Goal: Information Seeking & Learning: Learn about a topic

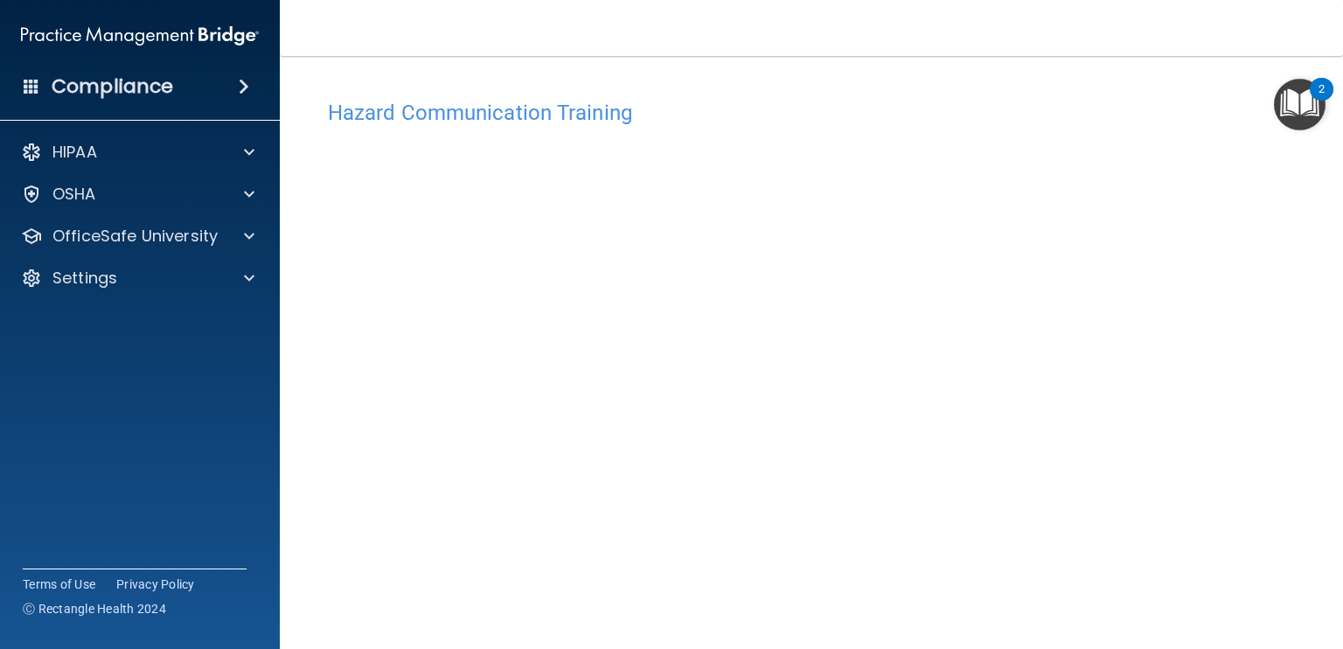
click at [1273, 595] on div "Hazard Communication Training This course doesn’t expire until . Are you sure y…" at bounding box center [811, 413] width 993 height 644
click at [118, 198] on div "OSHA" at bounding box center [116, 194] width 217 height 21
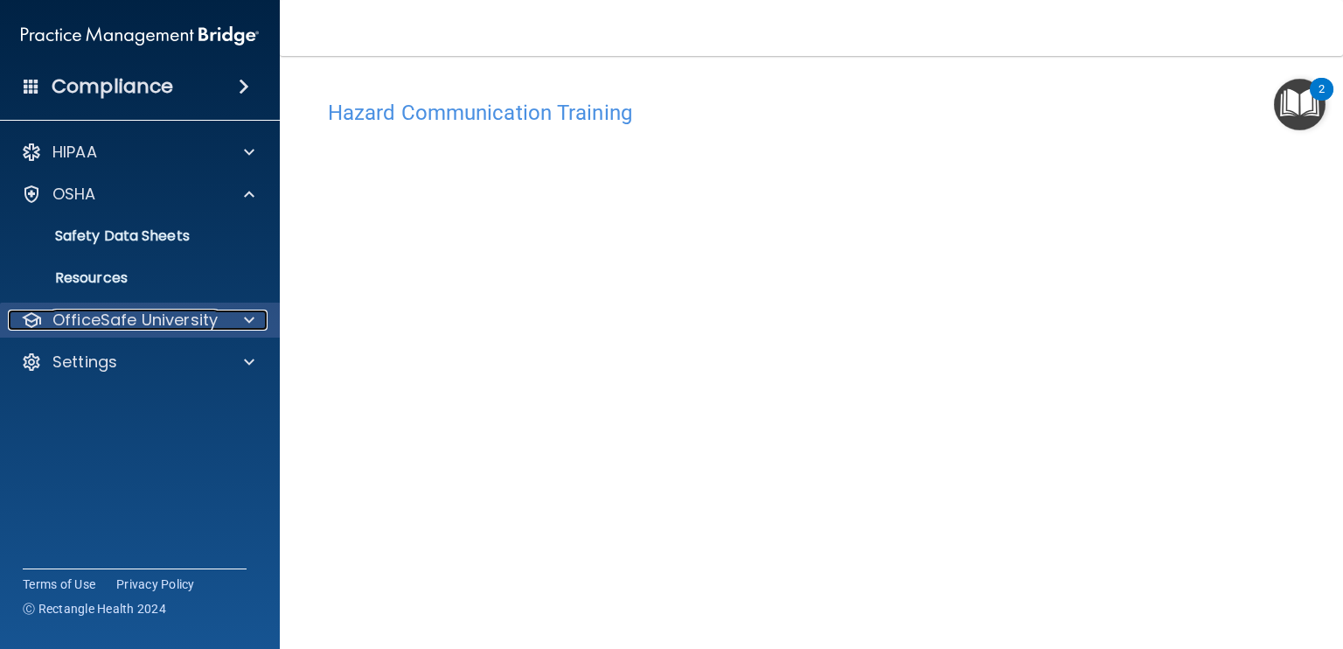
click at [127, 326] on p "OfficeSafe University" at bounding box center [134, 319] width 165 height 21
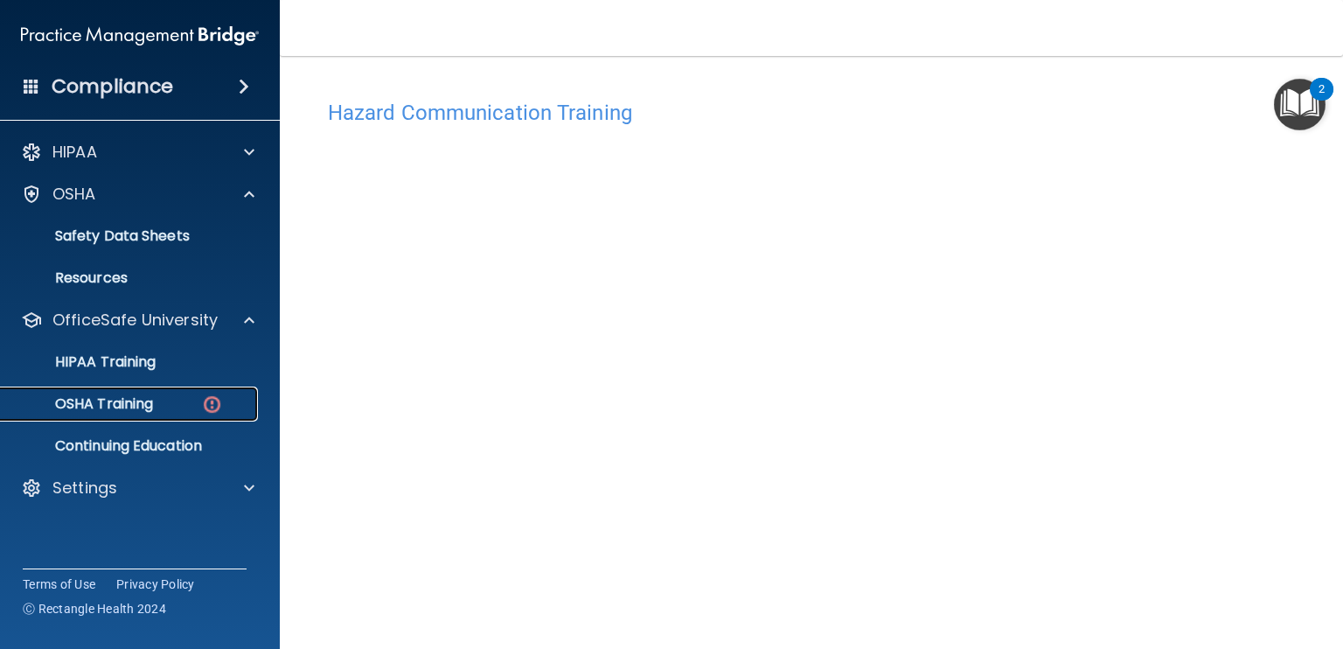
click at [139, 405] on p "OSHA Training" at bounding box center [82, 403] width 142 height 17
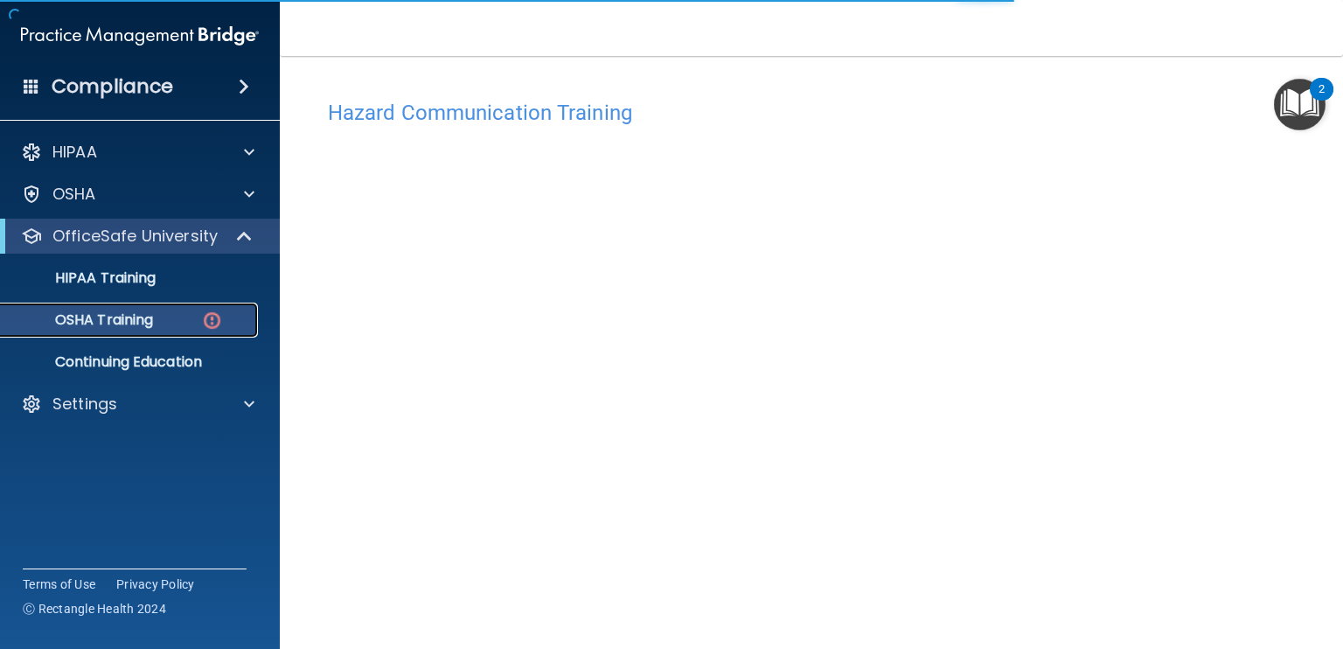
click at [224, 311] on div "OSHA Training" at bounding box center [130, 319] width 239 height 17
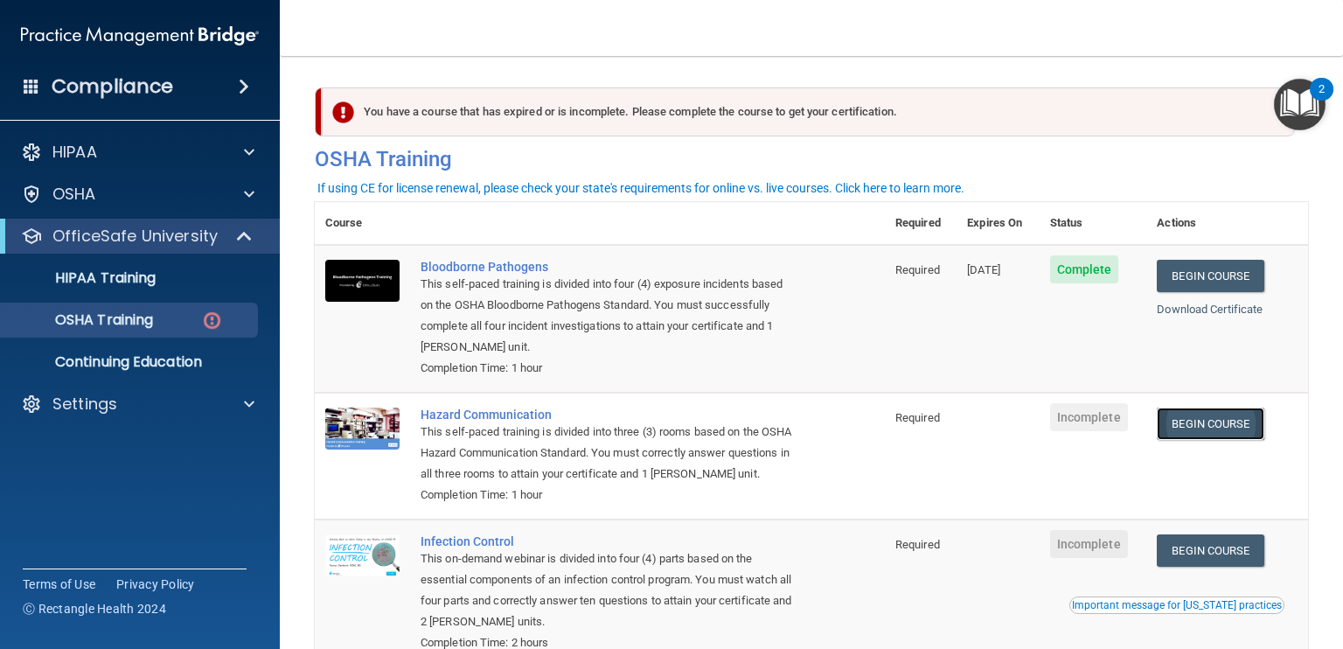
click at [1192, 428] on link "Begin Course" at bounding box center [1210, 423] width 107 height 32
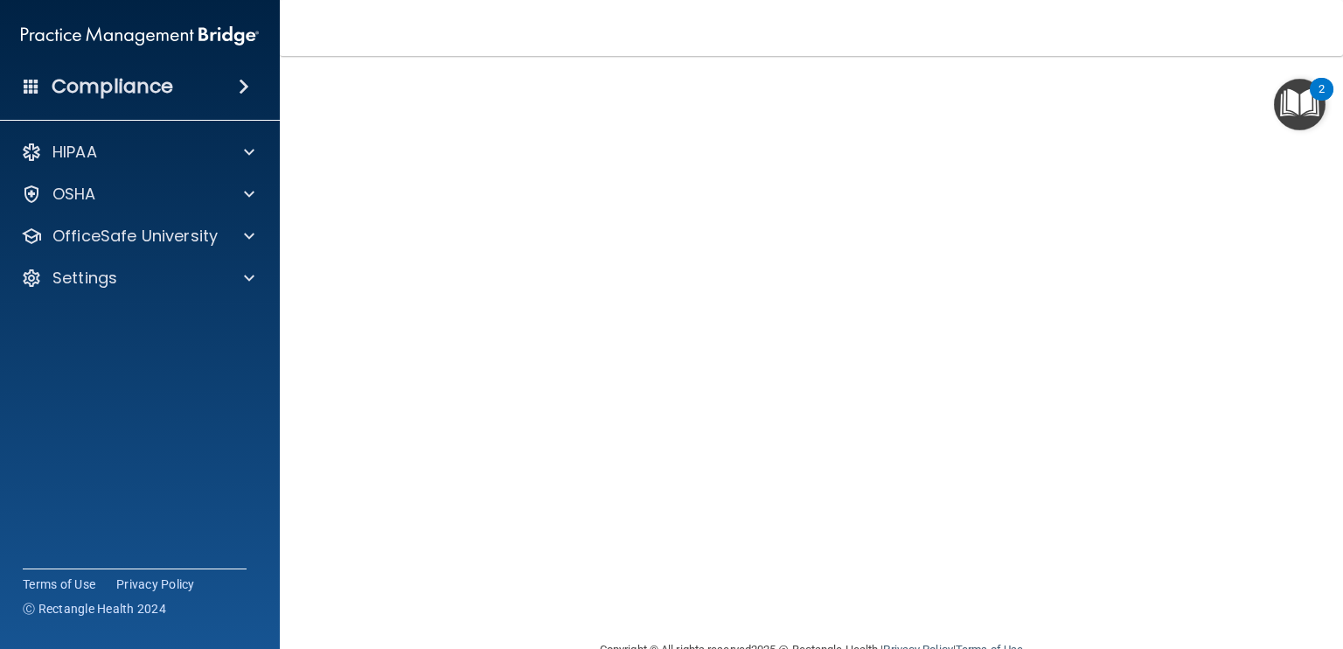
scroll to position [9, 0]
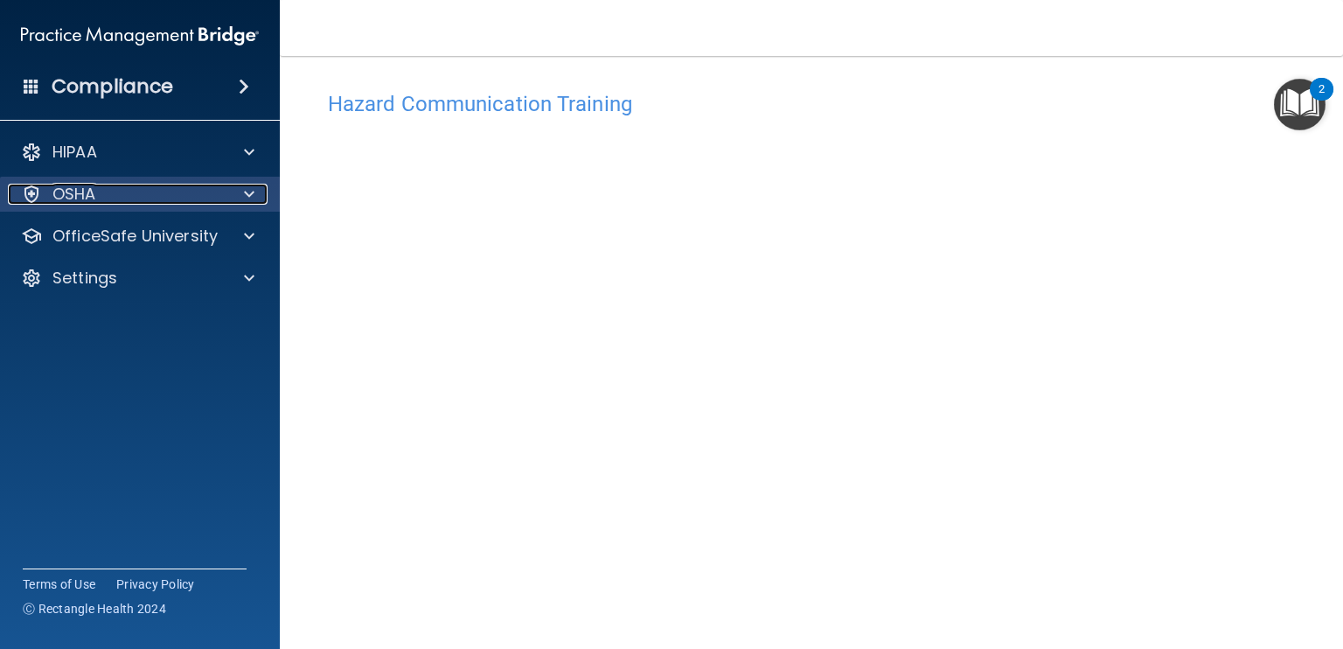
click at [52, 184] on div "OSHA" at bounding box center [116, 194] width 217 height 21
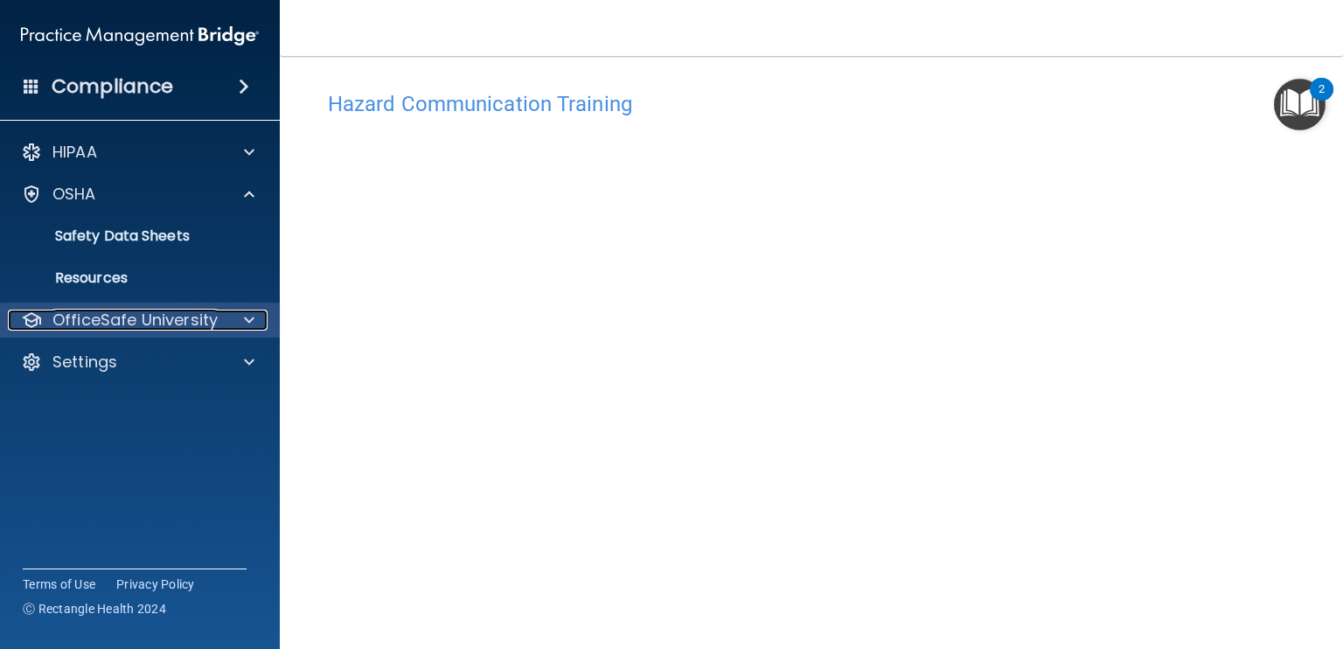
click at [156, 319] on p "OfficeSafe University" at bounding box center [134, 319] width 165 height 21
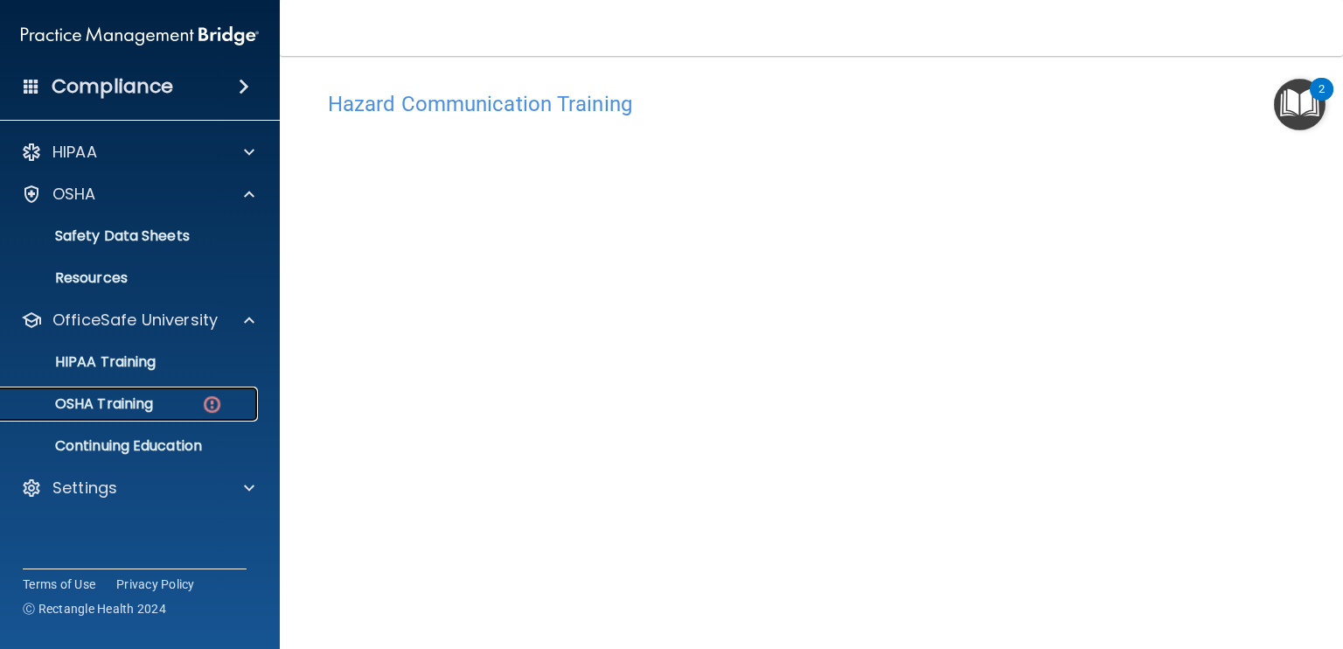
click at [135, 399] on p "OSHA Training" at bounding box center [82, 403] width 142 height 17
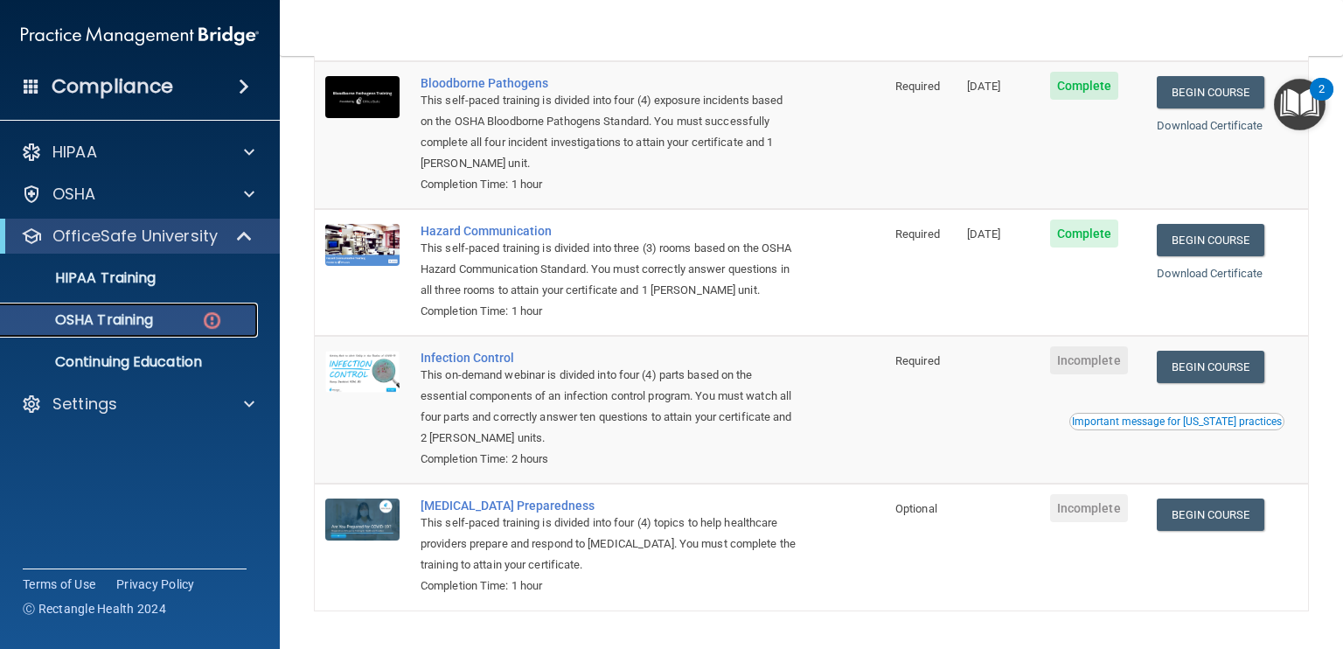
scroll to position [259, 0]
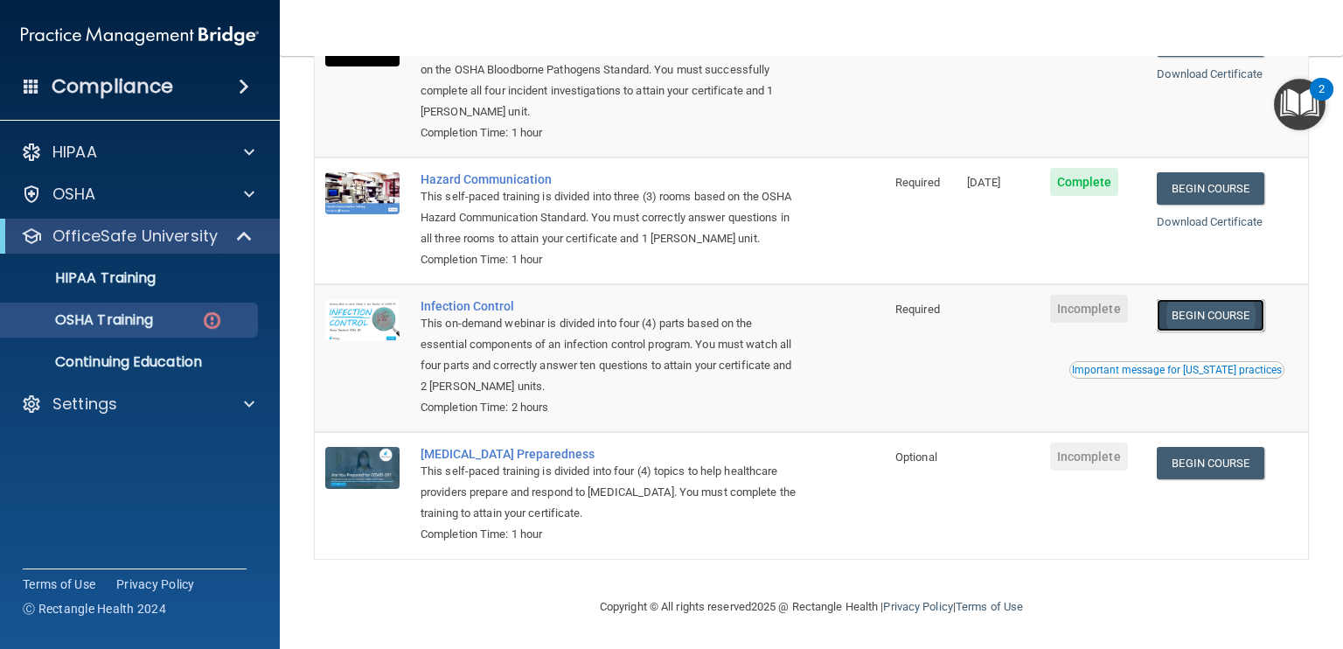
click at [1220, 313] on link "Begin Course" at bounding box center [1210, 315] width 107 height 32
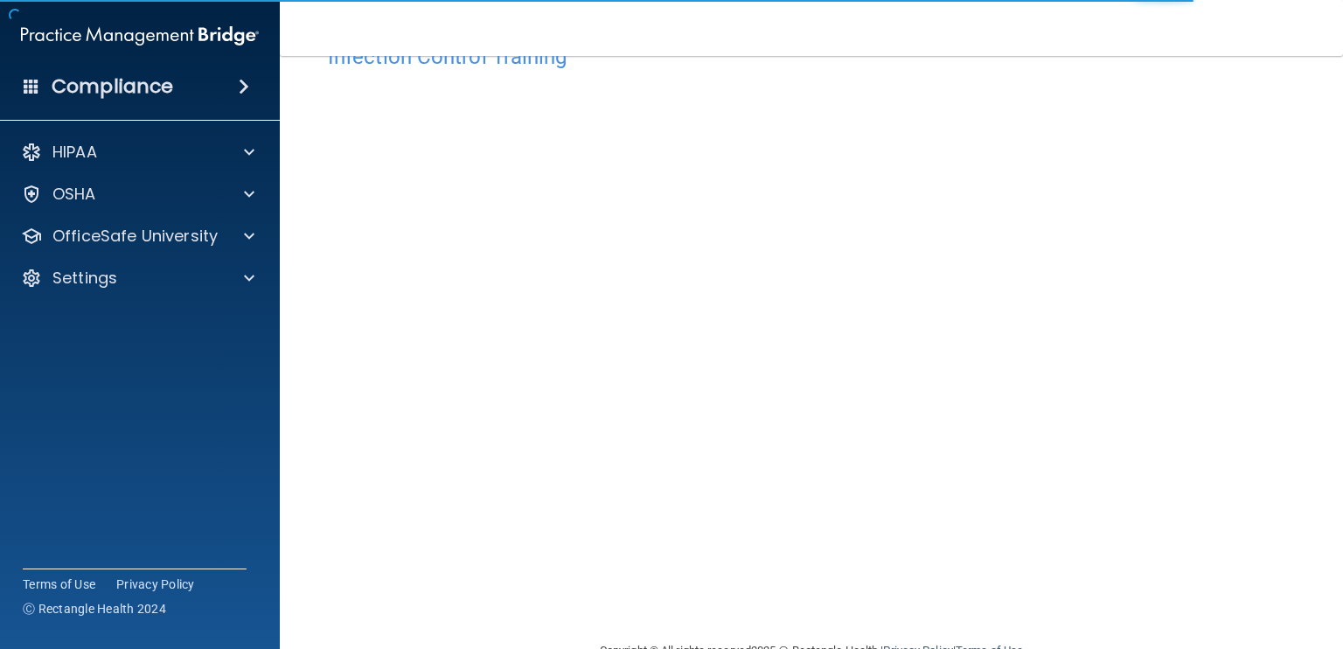
scroll to position [100, 0]
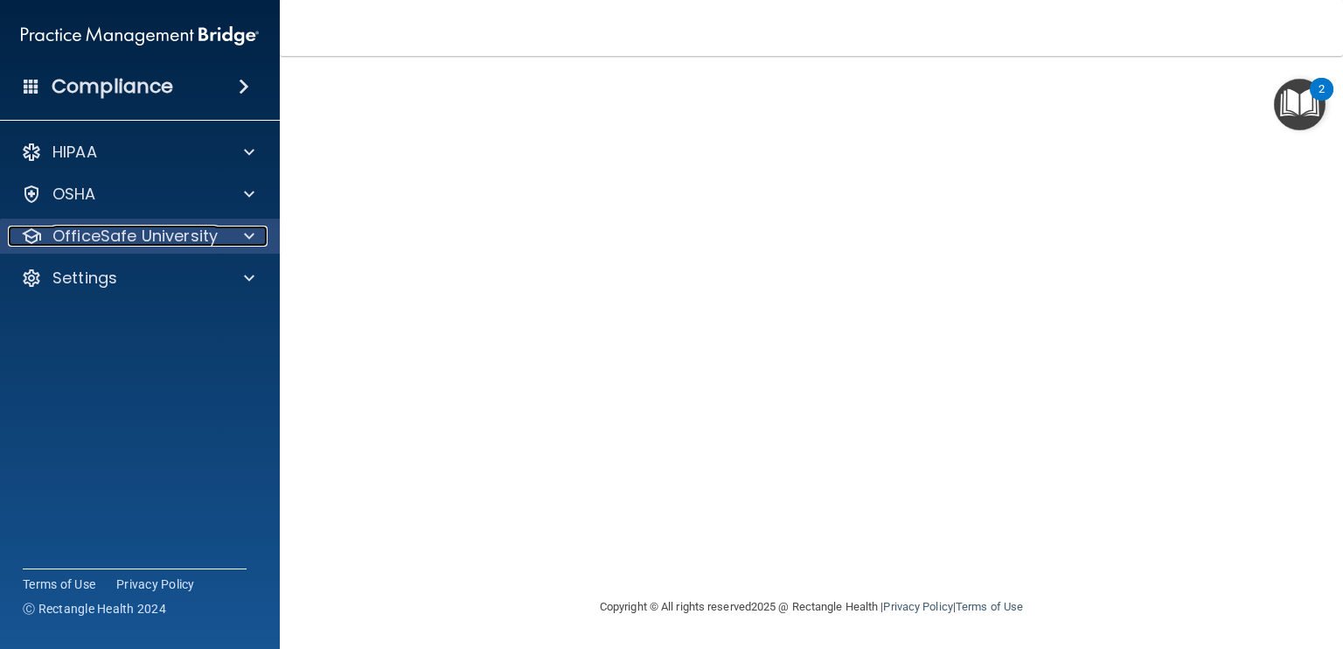
click at [144, 230] on p "OfficeSafe University" at bounding box center [134, 236] width 165 height 21
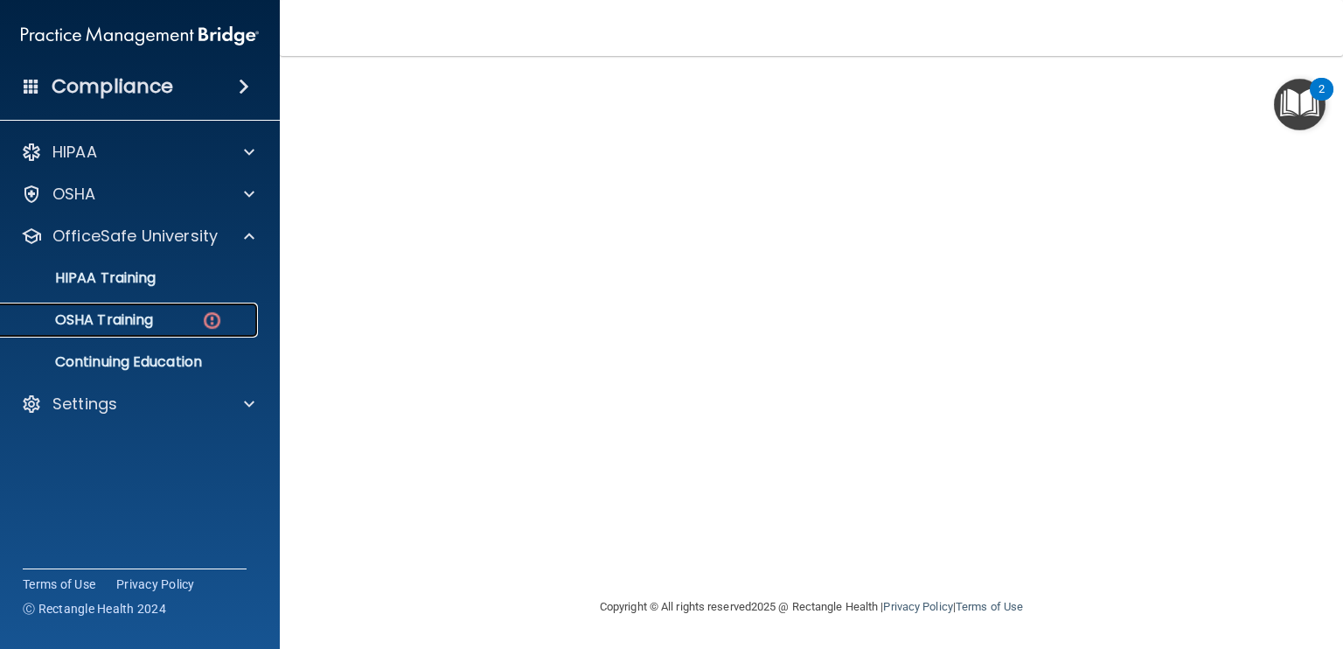
click at [149, 308] on link "OSHA Training" at bounding box center [120, 319] width 275 height 35
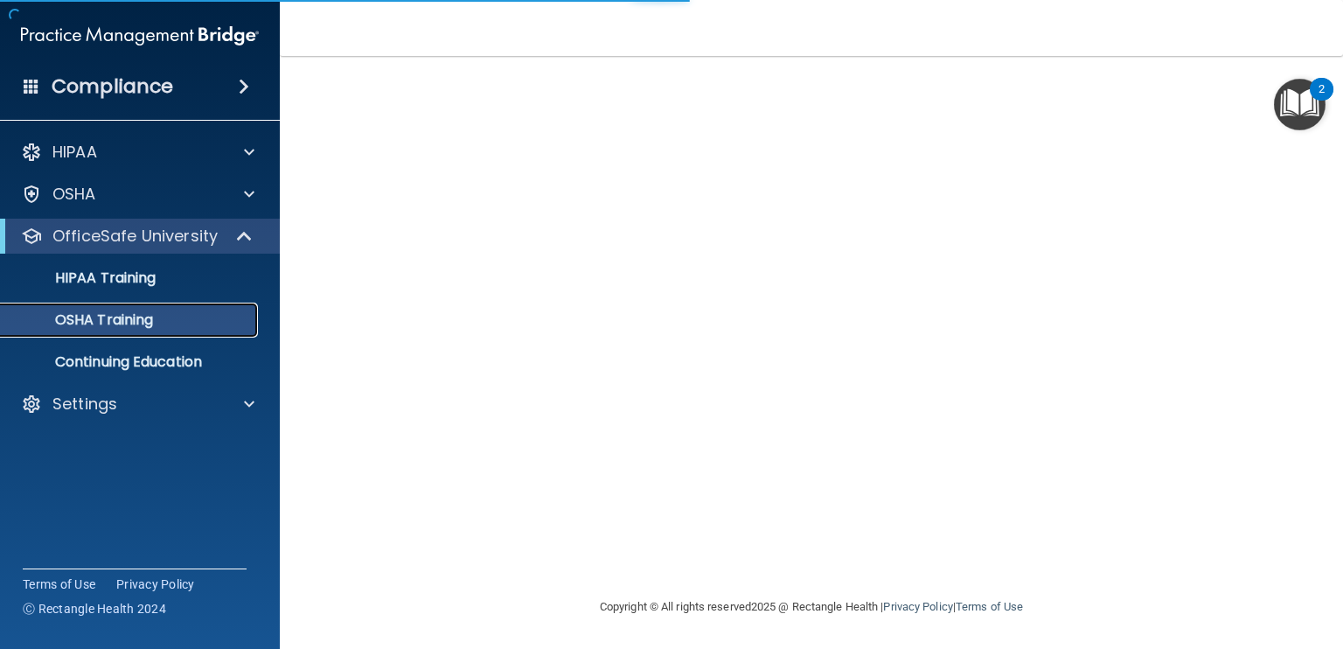
click at [151, 320] on p "OSHA Training" at bounding box center [82, 319] width 142 height 17
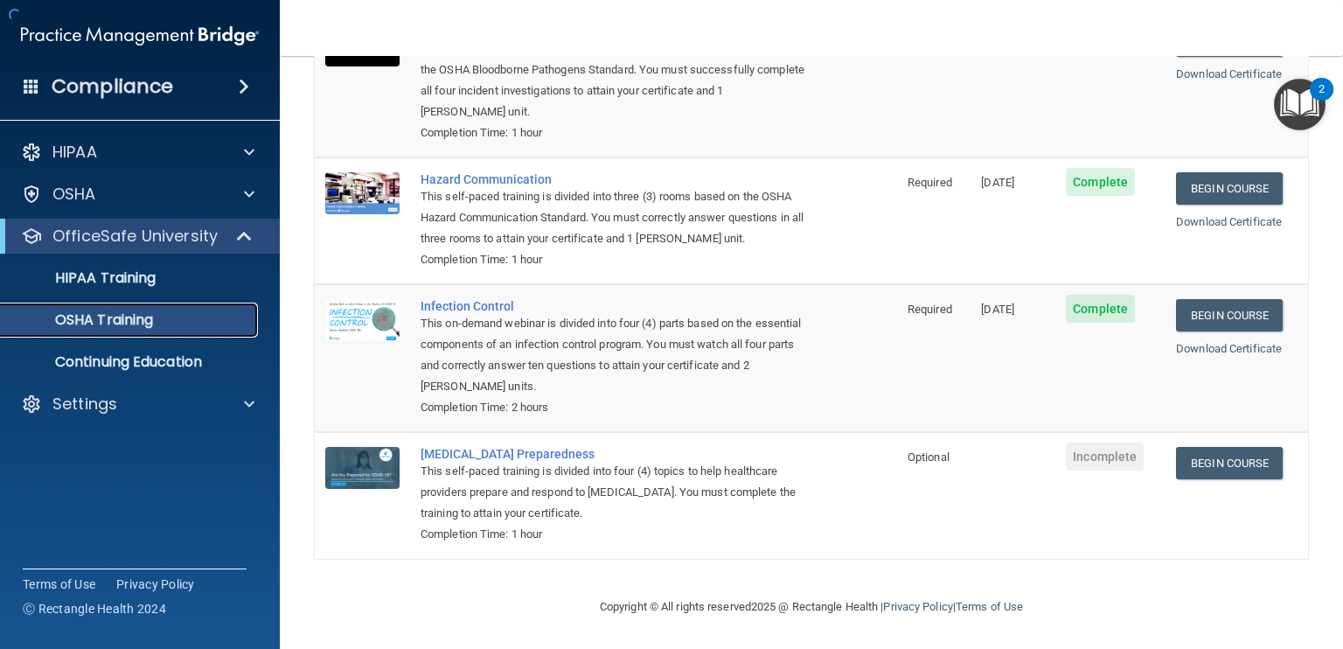
scroll to position [210, 0]
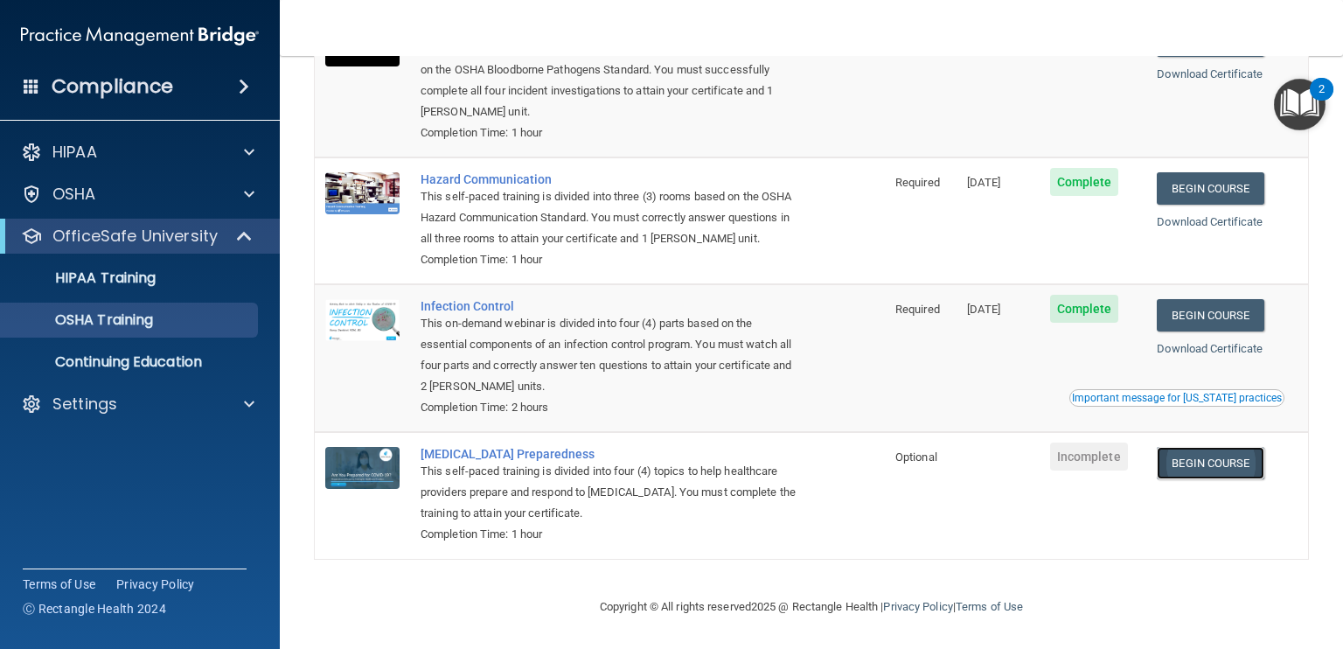
click at [1214, 469] on link "Begin Course" at bounding box center [1210, 463] width 107 height 32
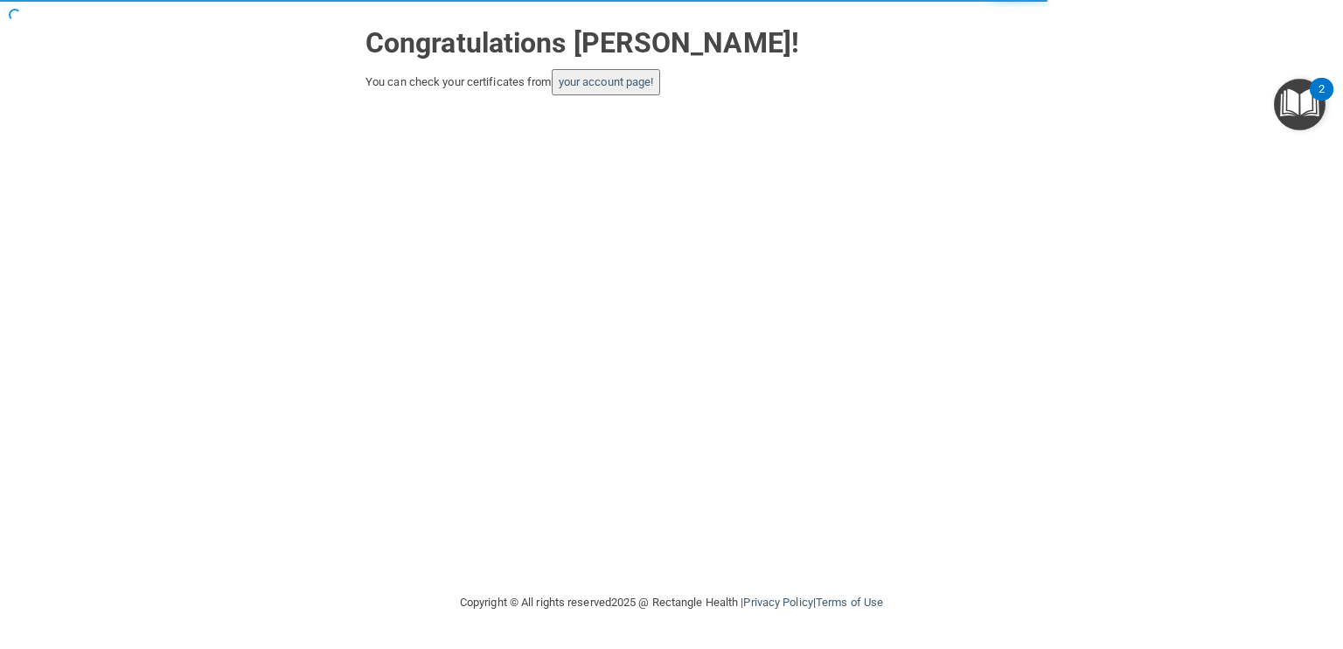
drag, startPoint x: 612, startPoint y: 279, endPoint x: 591, endPoint y: 232, distance: 51.7
drag, startPoint x: 591, startPoint y: 232, endPoint x: 601, endPoint y: 85, distance: 147.2
click at [601, 85] on link "your account page!" at bounding box center [606, 81] width 95 height 13
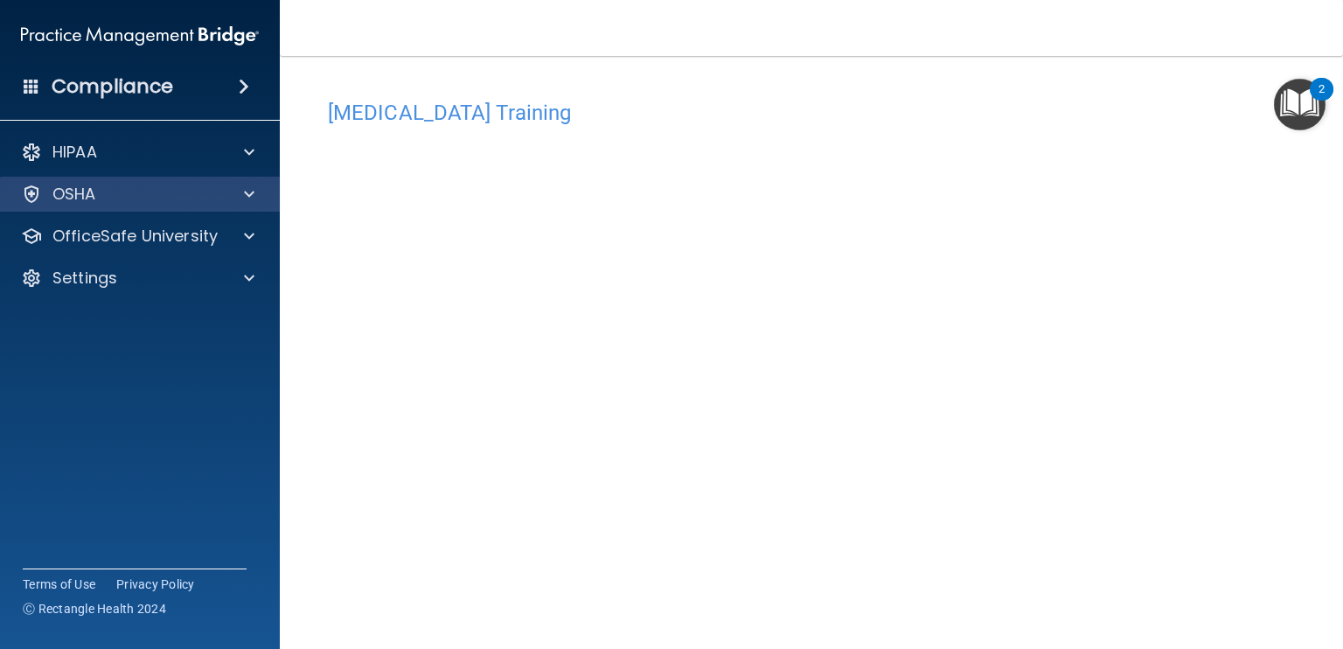
click at [183, 205] on div "OSHA" at bounding box center [140, 194] width 281 height 35
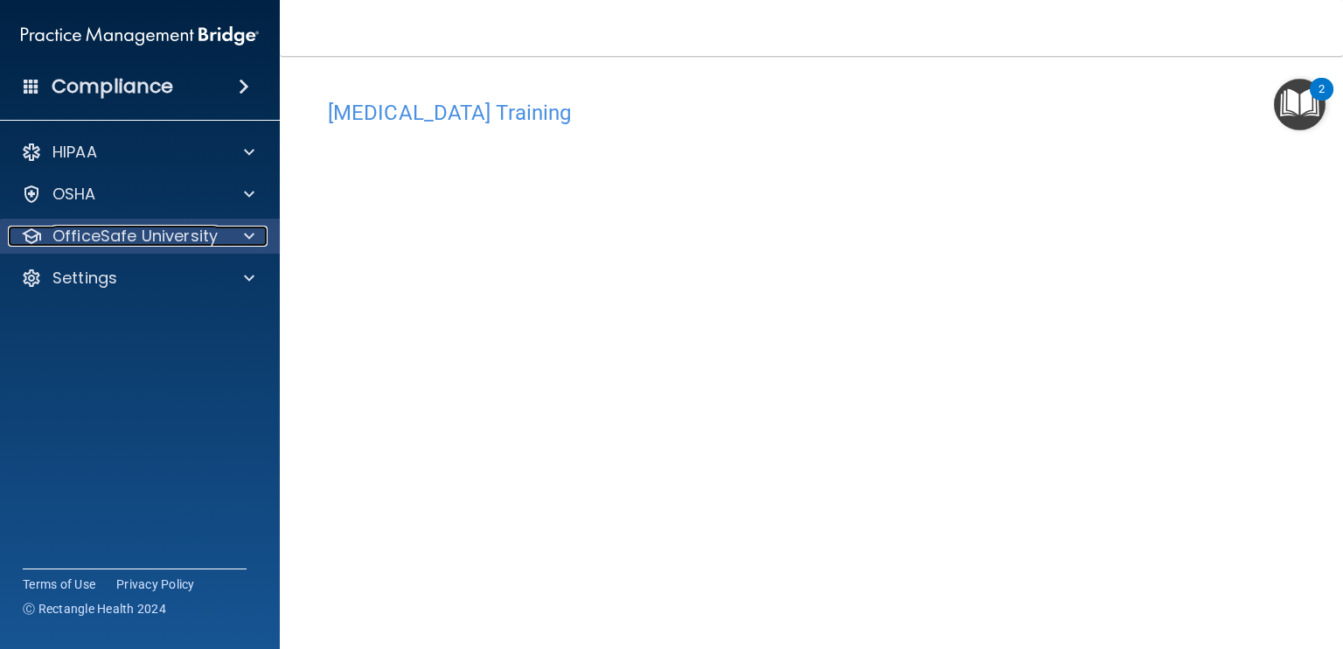
click at [184, 242] on p "OfficeSafe University" at bounding box center [134, 236] width 165 height 21
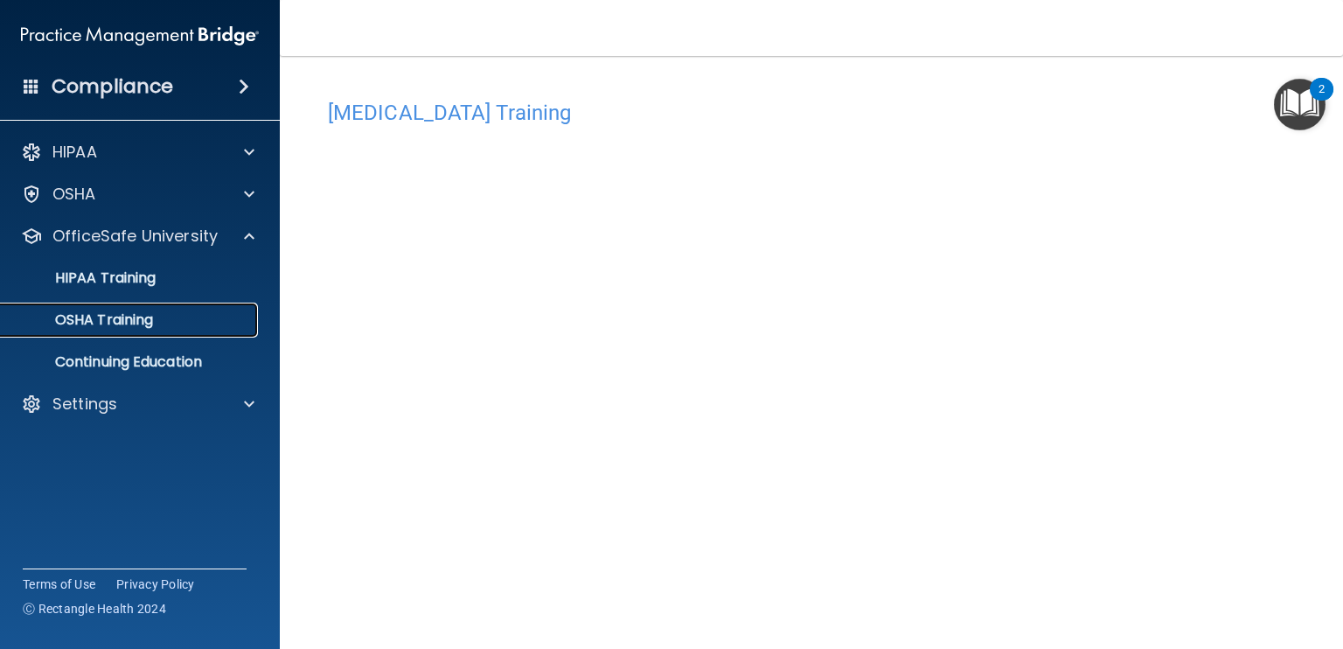
click at [152, 320] on p "OSHA Training" at bounding box center [82, 319] width 142 height 17
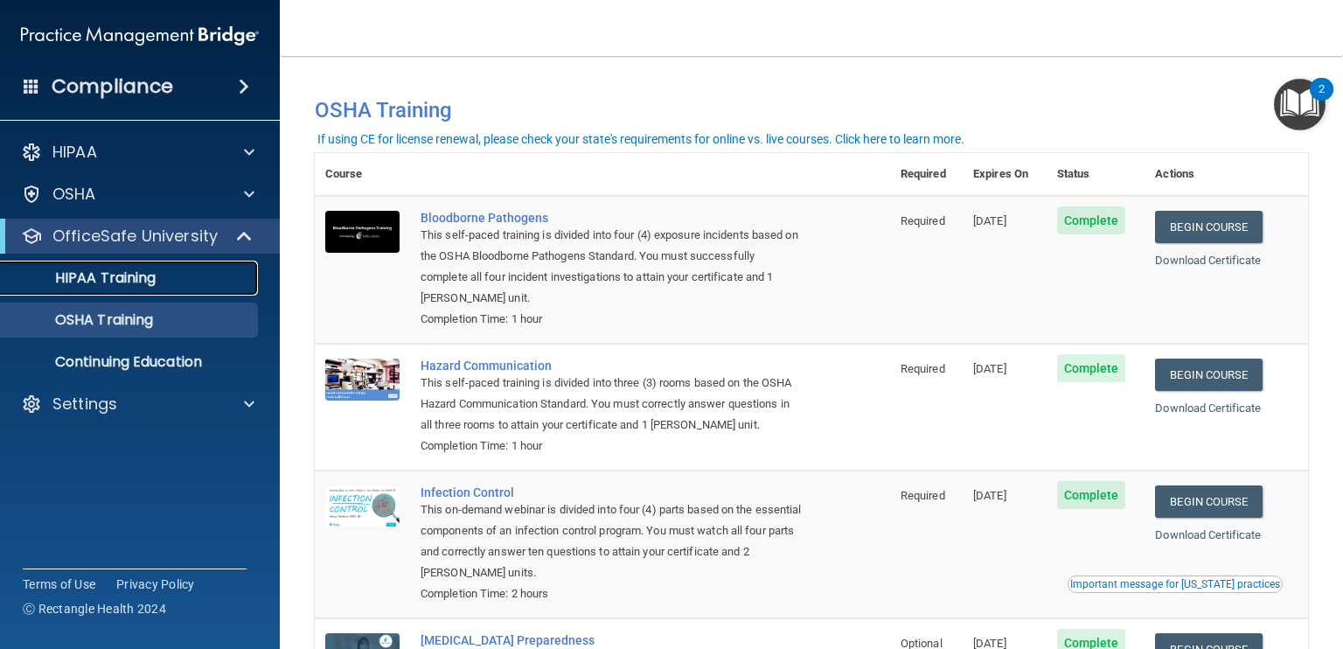
click at [135, 285] on p "HIPAA Training" at bounding box center [83, 277] width 144 height 17
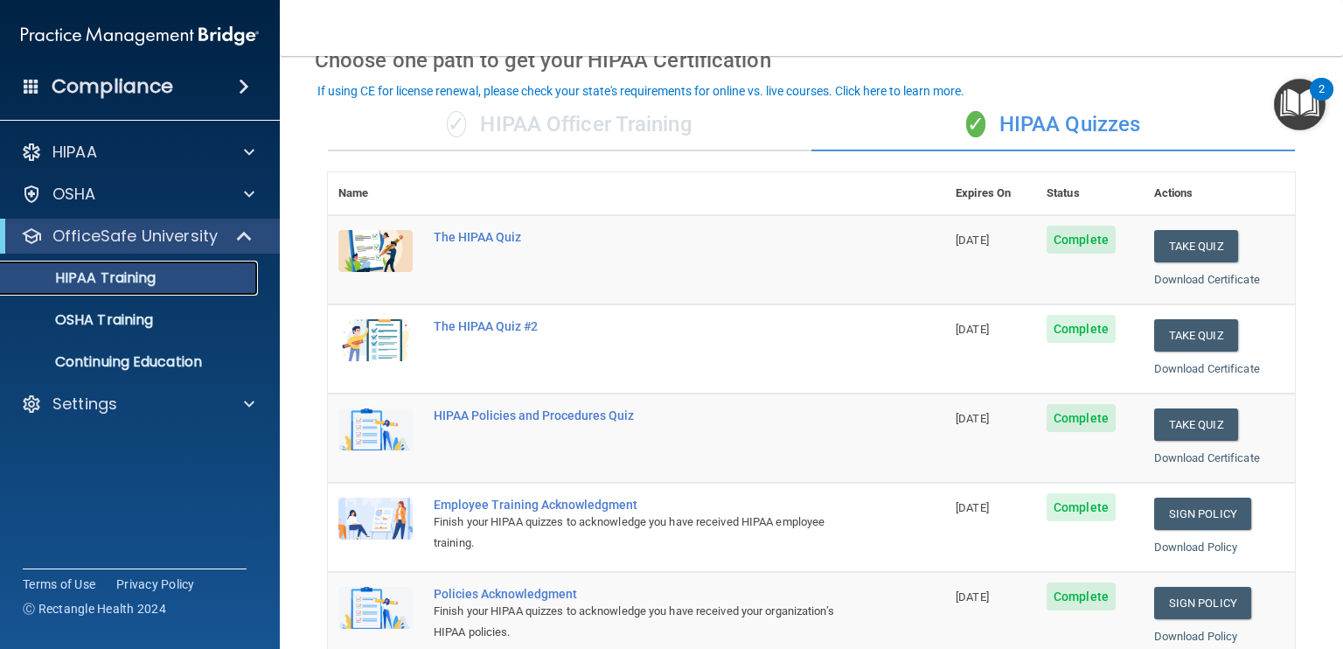
scroll to position [87, 0]
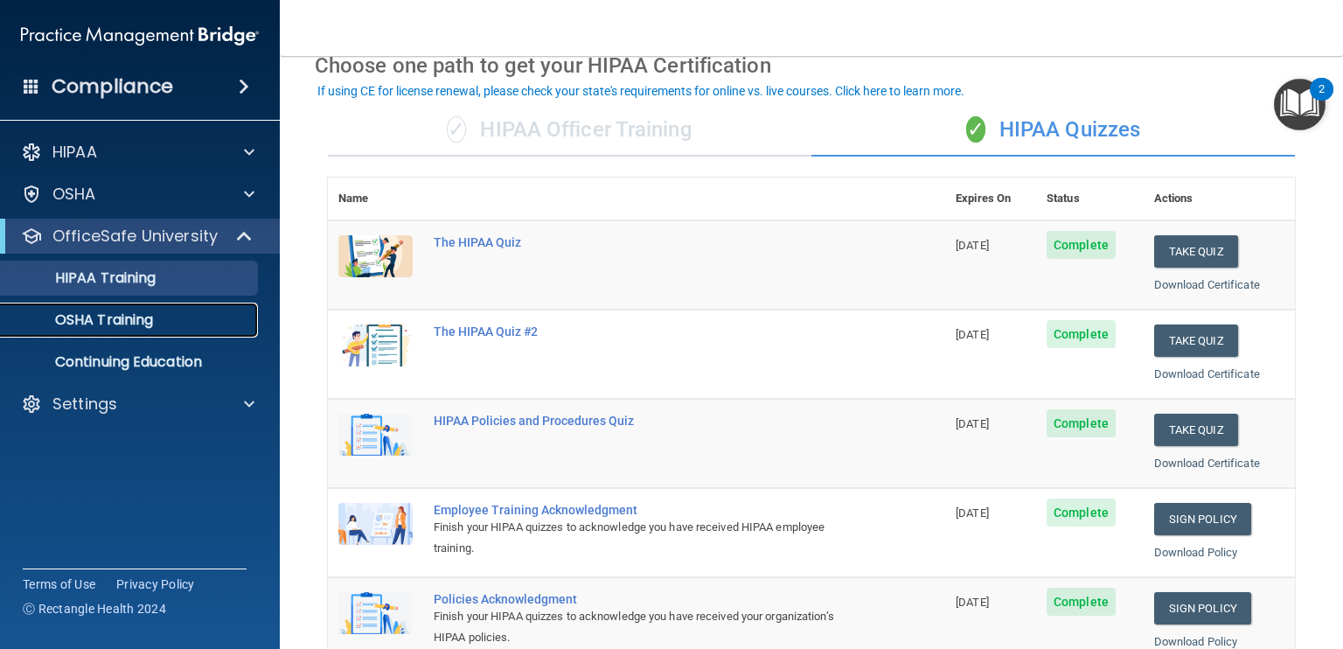
click at [150, 316] on p "OSHA Training" at bounding box center [82, 319] width 142 height 17
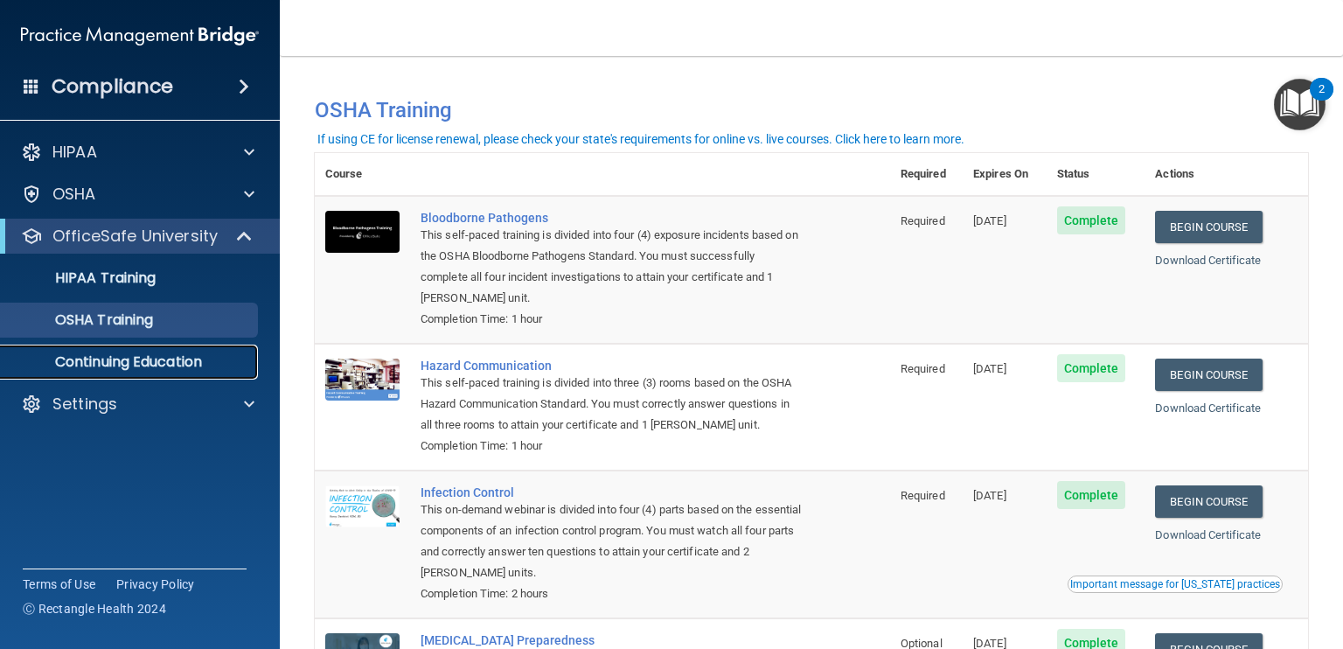
click at [154, 361] on p "Continuing Education" at bounding box center [130, 361] width 239 height 17
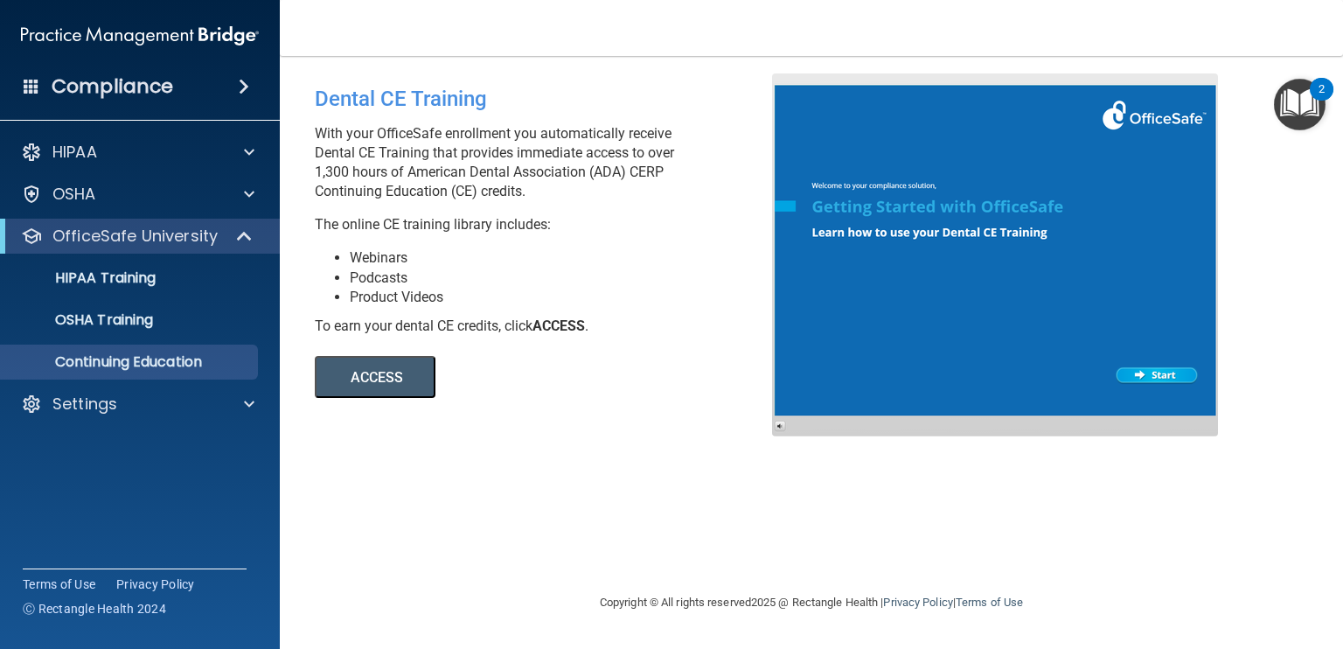
click at [353, 389] on button "ACCESS" at bounding box center [375, 377] width 121 height 42
